Goal: Navigation & Orientation: Find specific page/section

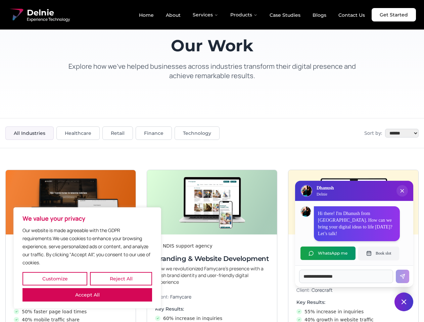
click at [55, 279] on button "Customize" at bounding box center [54, 278] width 65 height 13
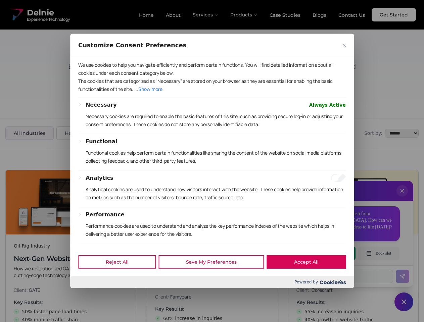
click at [121, 279] on div at bounding box center [212, 161] width 424 height 322
click at [87, 57] on div "Customize Consent Preferences" at bounding box center [212, 45] width 284 height 23
click at [212, 161] on div "We use cookies to help you navigate efficiently and perform certain functions. …" at bounding box center [212, 152] width 284 height 191
click at [402, 198] on div at bounding box center [212, 161] width 424 height 322
click at [328, 253] on div "Reject All Save My Preferences Accept All" at bounding box center [212, 262] width 284 height 29
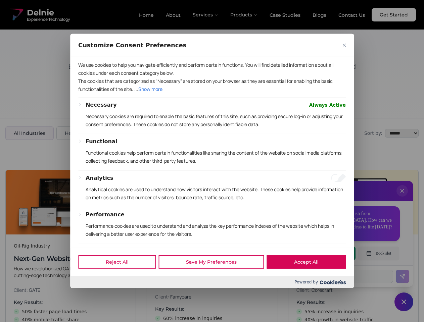
click at [379, 253] on div at bounding box center [212, 161] width 424 height 322
click at [404, 302] on div at bounding box center [212, 161] width 424 height 322
click at [206, 15] on div at bounding box center [212, 161] width 424 height 322
click at [244, 15] on div at bounding box center [212, 161] width 424 height 322
